Goal: Book appointment/travel/reservation

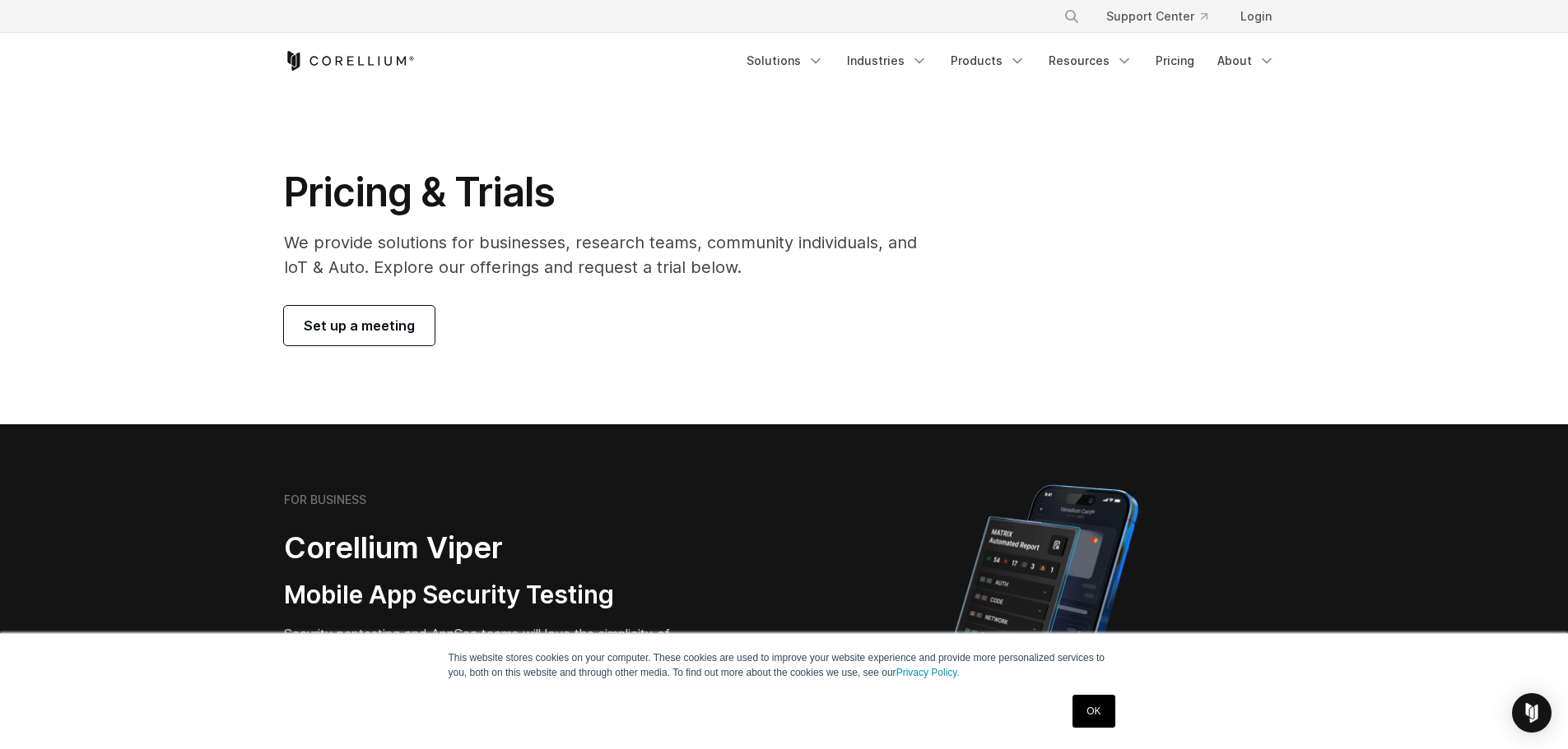
click at [376, 297] on div "Pricing & Trials We provide solutions for businesses, research teams, community…" at bounding box center [611, 256] width 689 height 177
click at [373, 328] on span "Set up a meeting" at bounding box center [359, 326] width 111 height 20
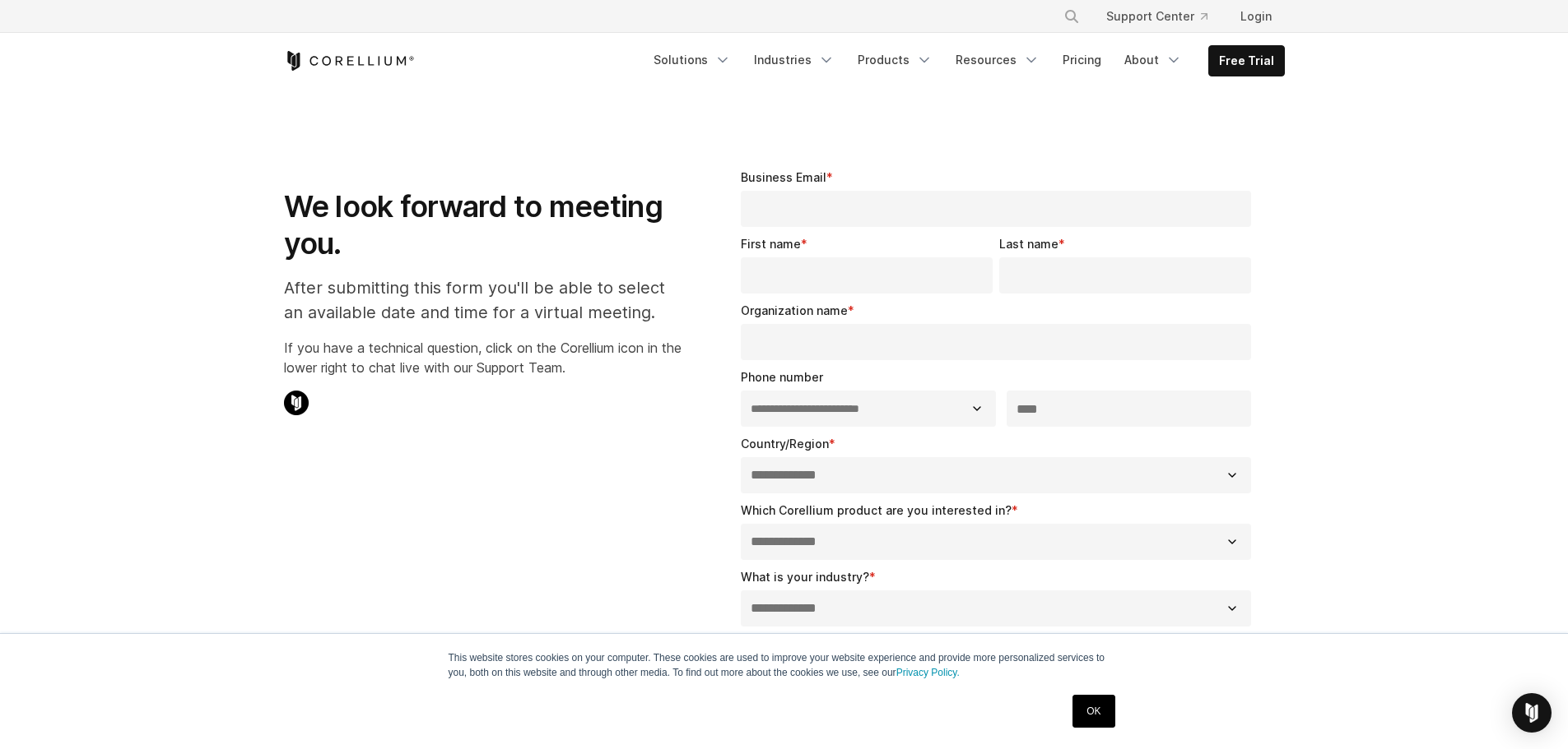
select select "**"
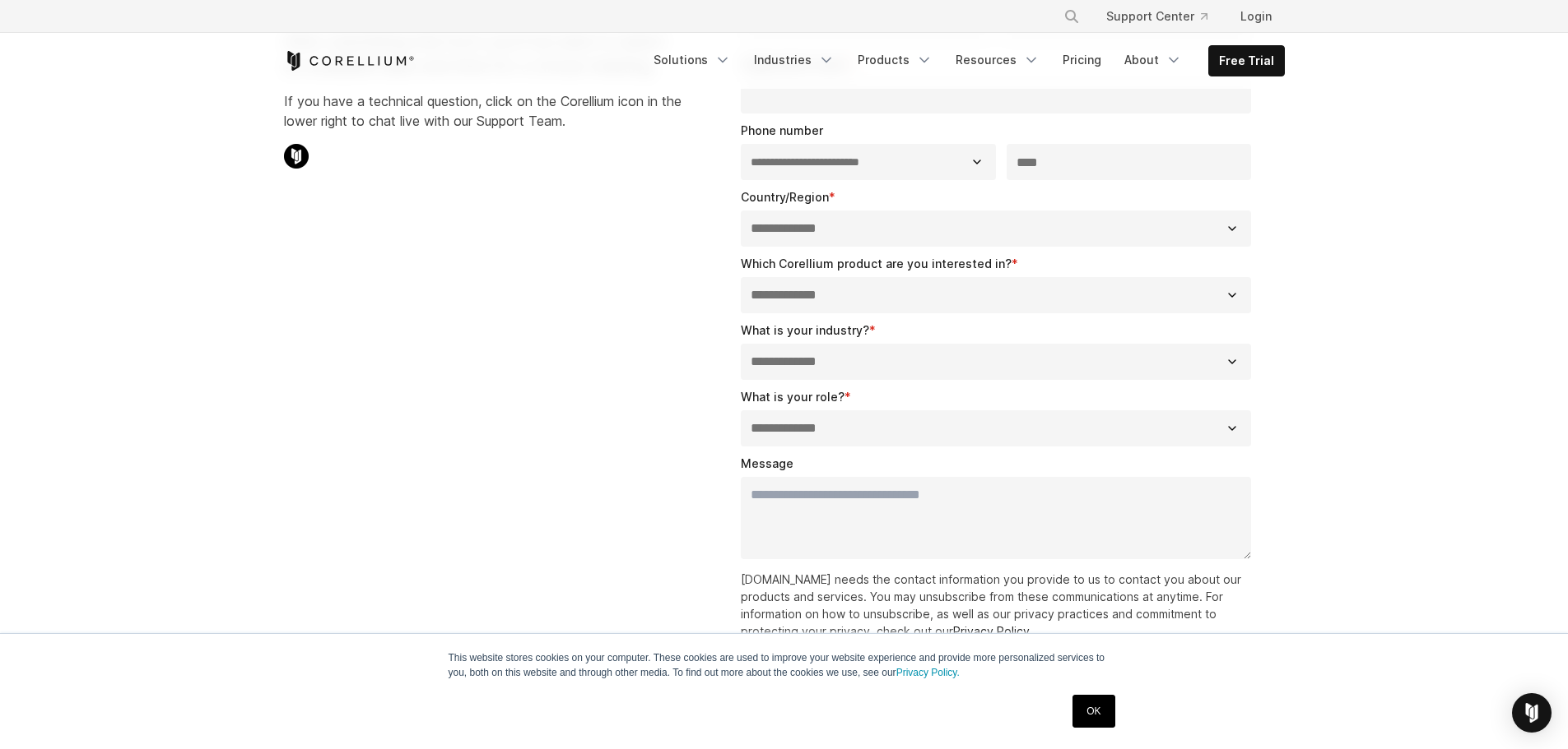
scroll to position [82, 0]
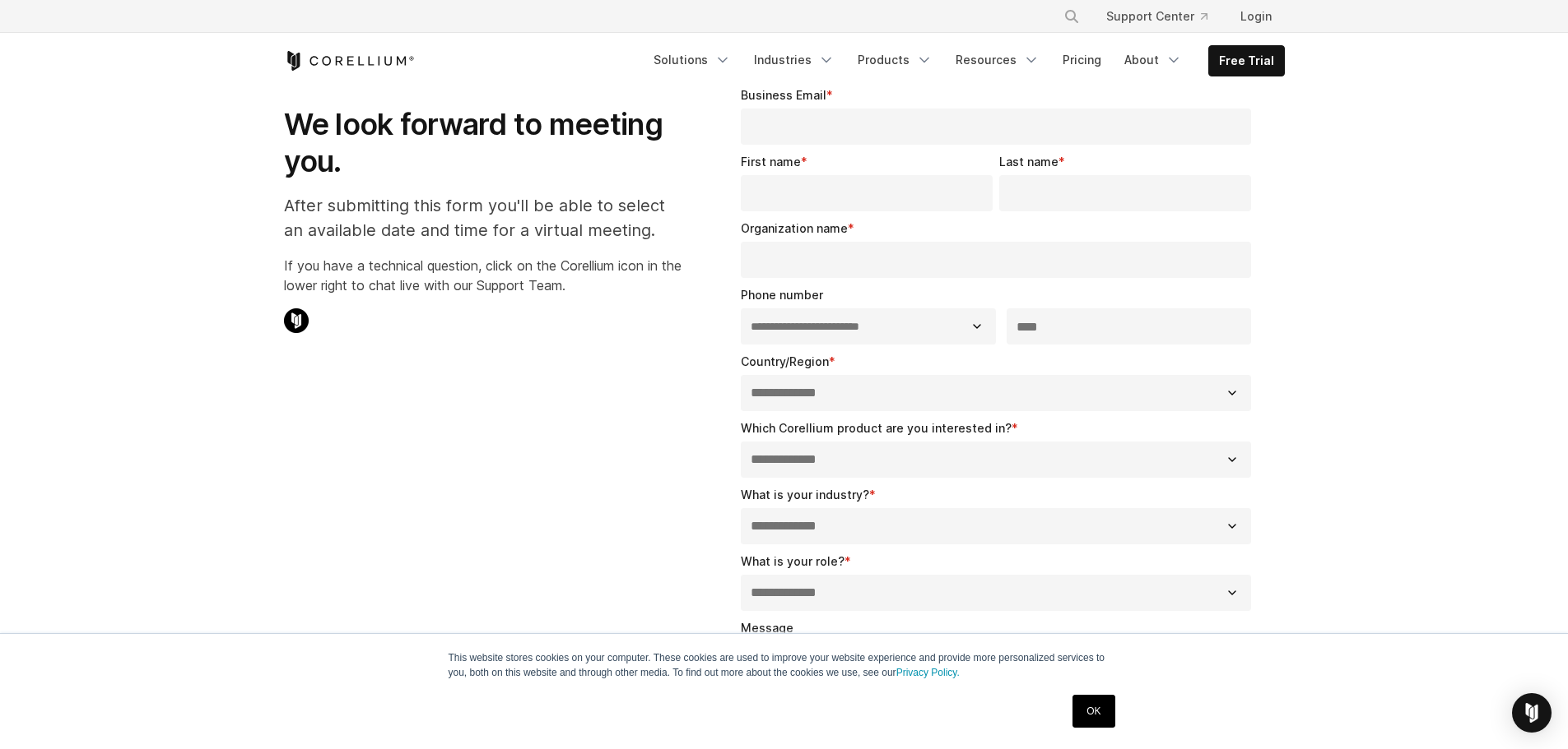
drag, startPoint x: 480, startPoint y: 487, endPoint x: 482, endPoint y: 475, distance: 12.2
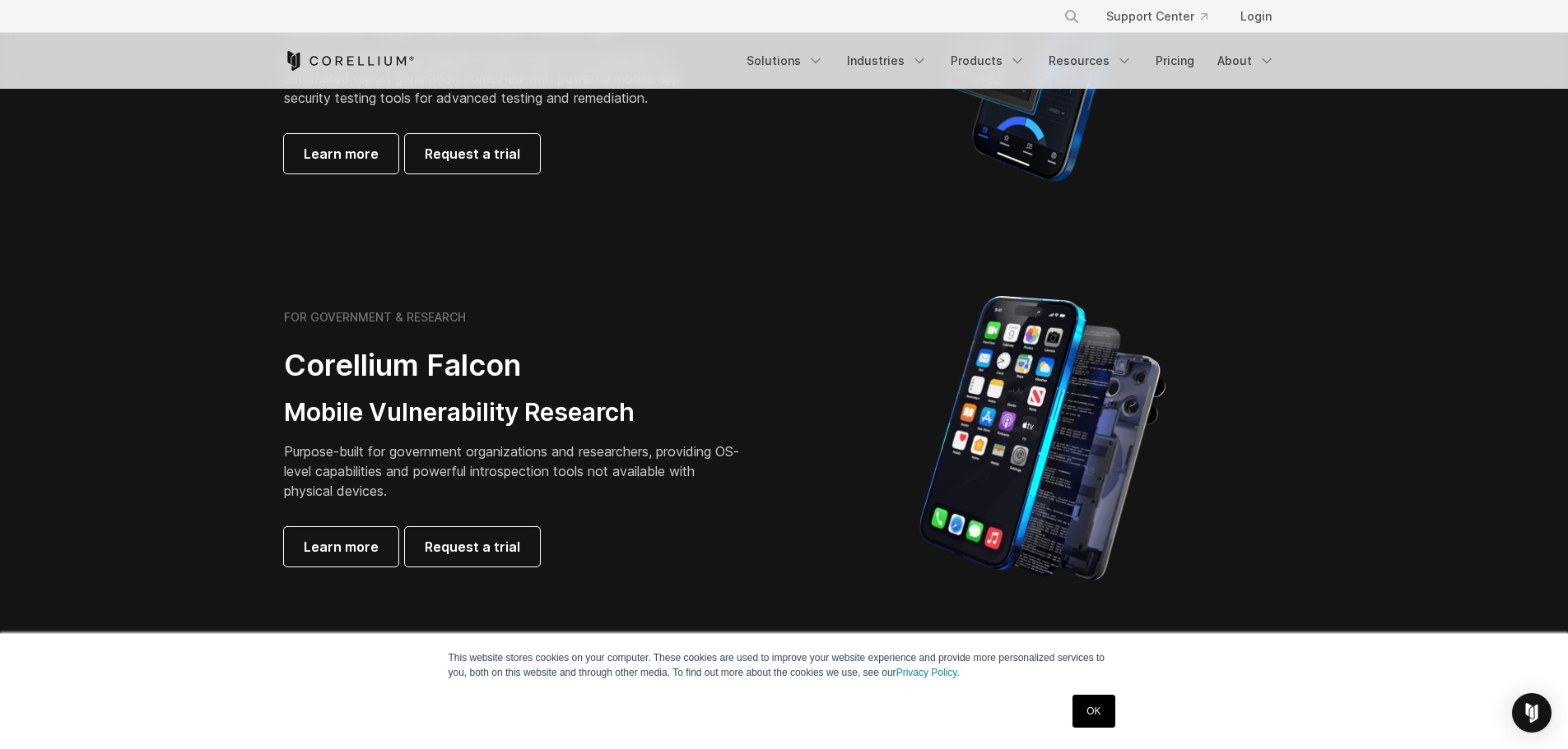
scroll to position [411, 0]
